Goal: Information Seeking & Learning: Learn about a topic

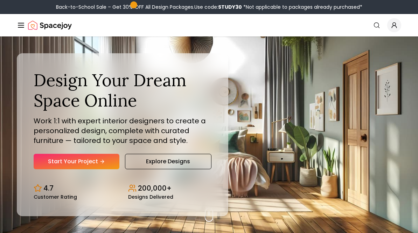
click at [173, 169] on link "Explore Designs" at bounding box center [168, 161] width 86 height 15
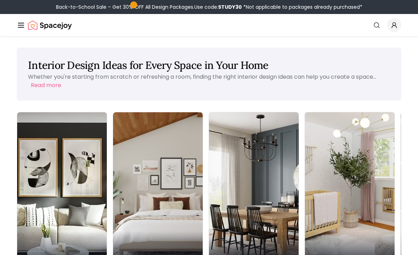
click at [48, 231] on div "Living Room" at bounding box center [62, 250] width 90 height 39
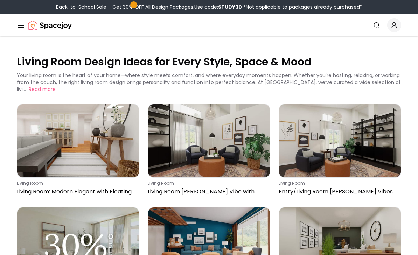
click at [242, 160] on img at bounding box center [209, 140] width 122 height 73
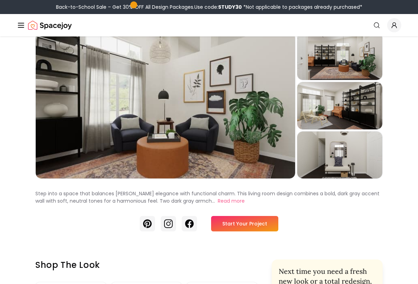
scroll to position [46, 0]
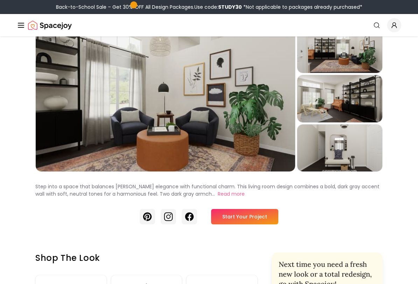
click at [269, 152] on div "Preview" at bounding box center [165, 99] width 259 height 146
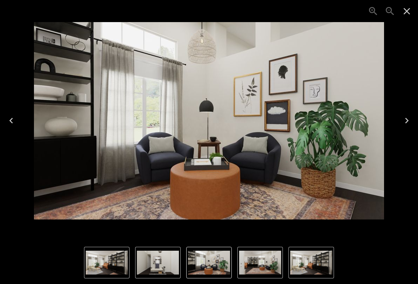
click at [329, 191] on img "1 of 4" at bounding box center [209, 120] width 350 height 197
click at [353, 233] on div "Lightbox" at bounding box center [209, 262] width 418 height 43
click at [305, 206] on img "1 of 4" at bounding box center [209, 120] width 350 height 197
click at [405, 15] on icon "Close" at bounding box center [406, 11] width 11 height 11
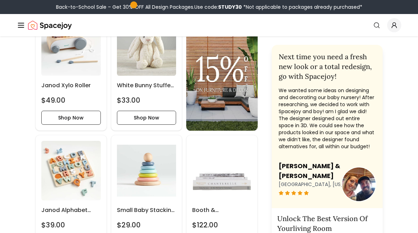
scroll to position [1296, 0]
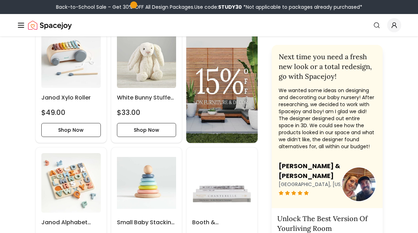
scroll to position [1295, 0]
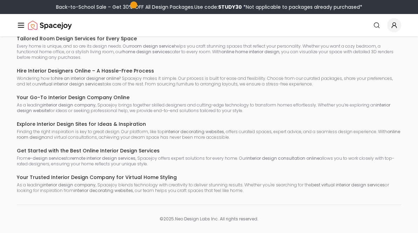
scroll to position [5193, 0]
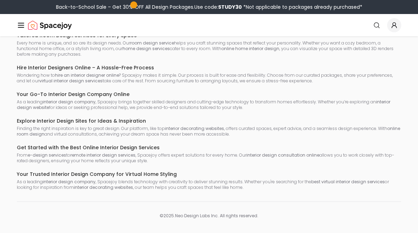
click at [93, 184] on strong "interior decorating websites" at bounding box center [103, 187] width 59 height 6
click at [103, 179] on p "As a leading interior design company , Spacejoy blends technology with creativi…" at bounding box center [209, 184] width 385 height 11
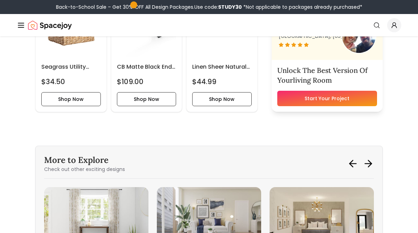
scroll to position [3813, 0]
